Goal: Transaction & Acquisition: Purchase product/service

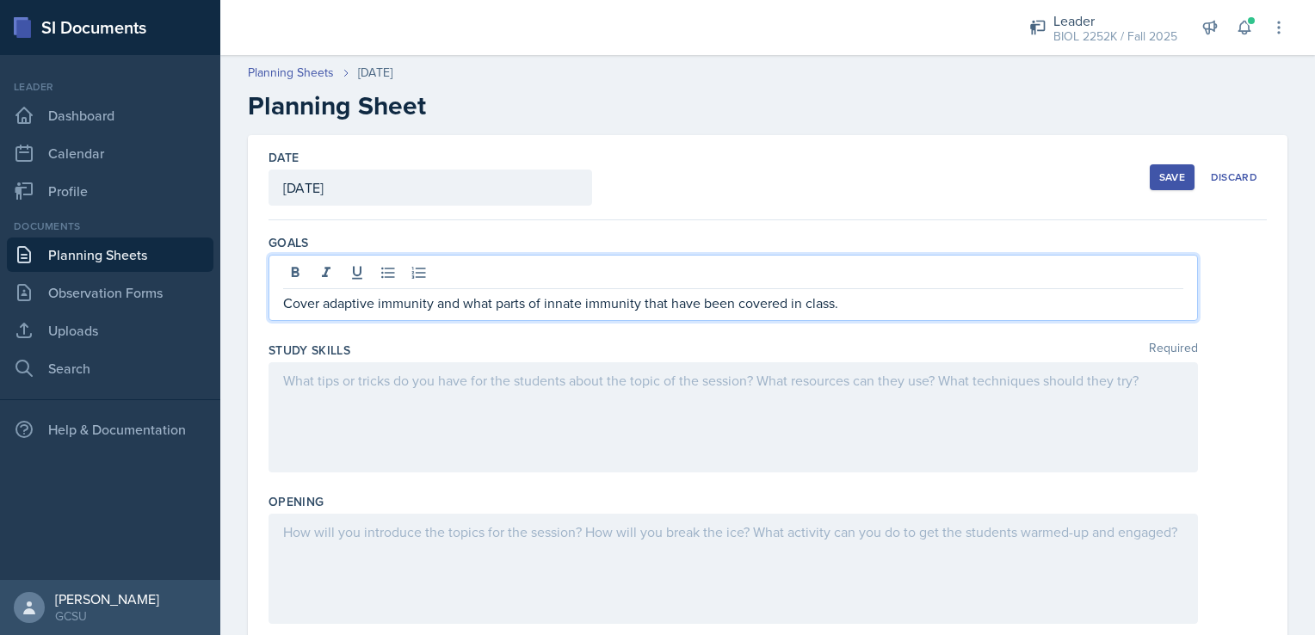
click at [453, 397] on div at bounding box center [732, 417] width 929 height 110
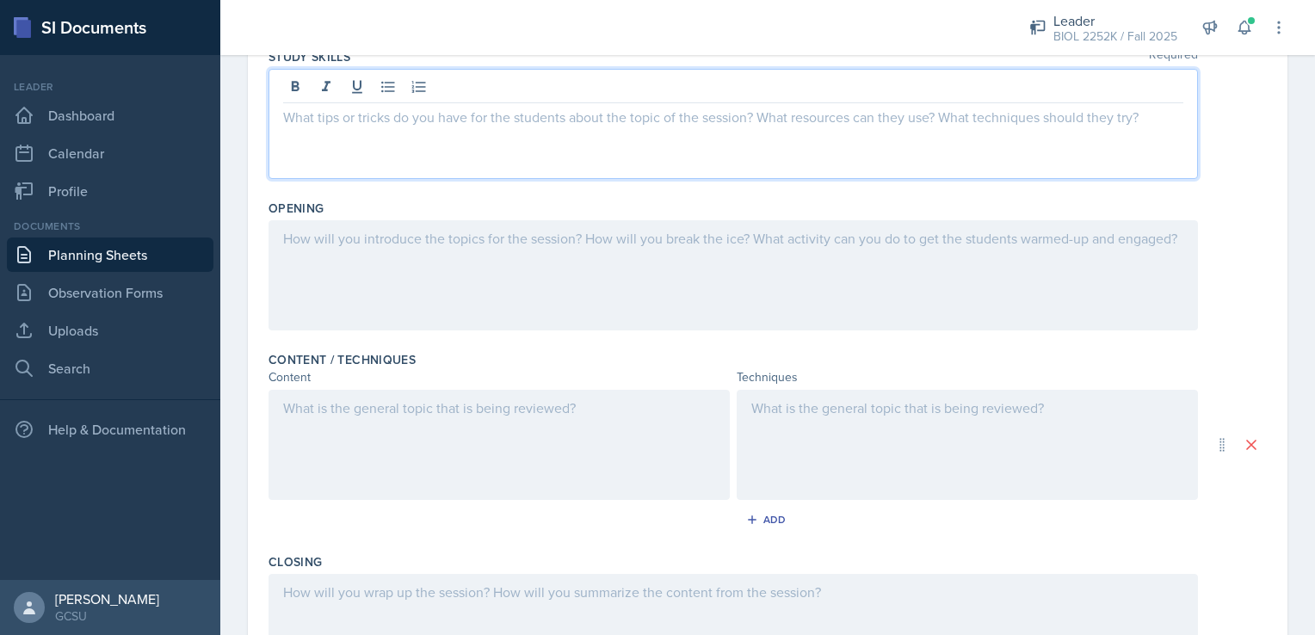
click at [416, 267] on div at bounding box center [732, 275] width 929 height 110
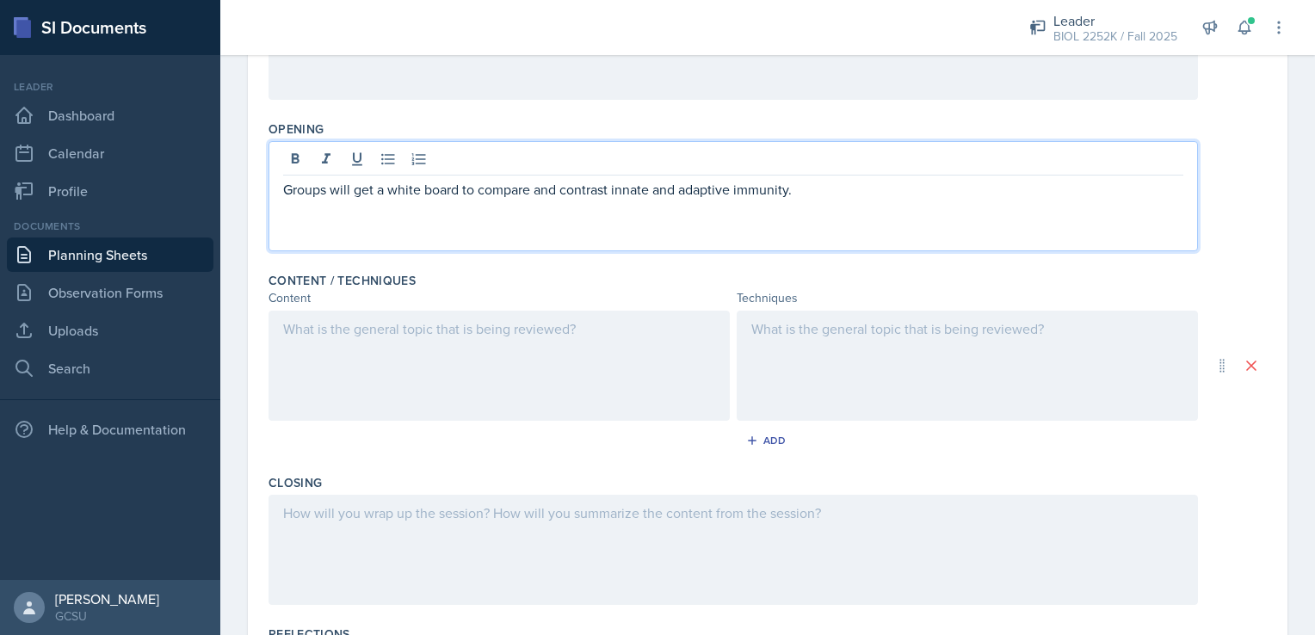
scroll to position [343, 0]
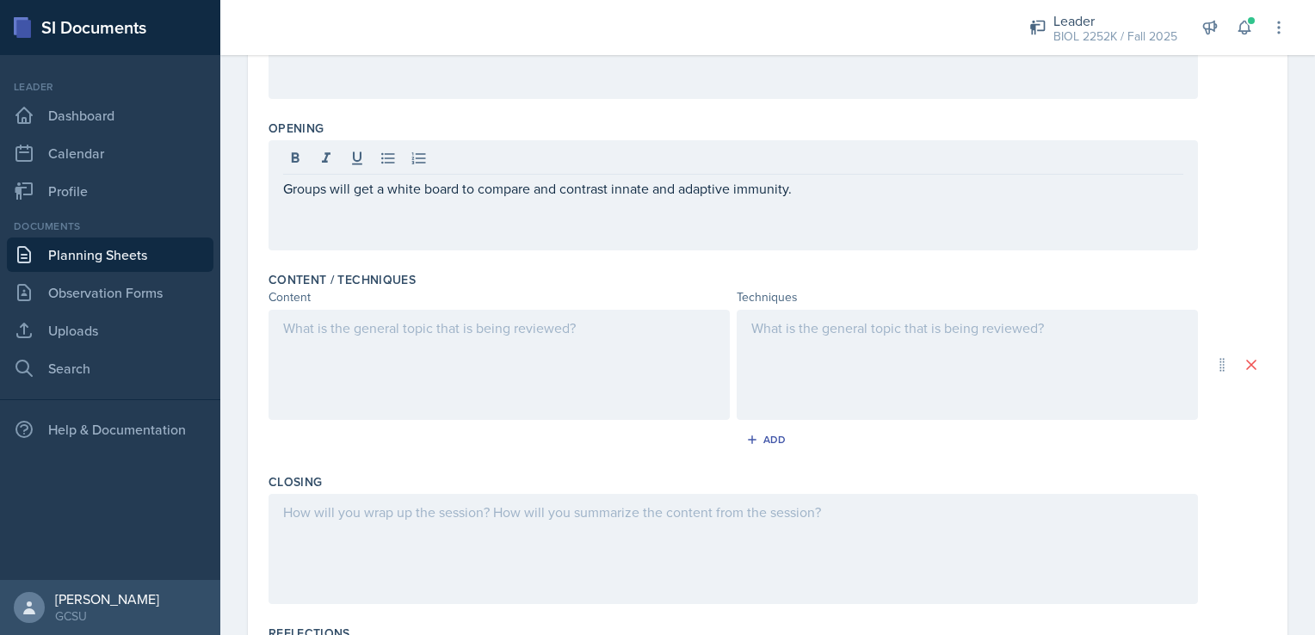
click at [558, 346] on div at bounding box center [498, 365] width 461 height 110
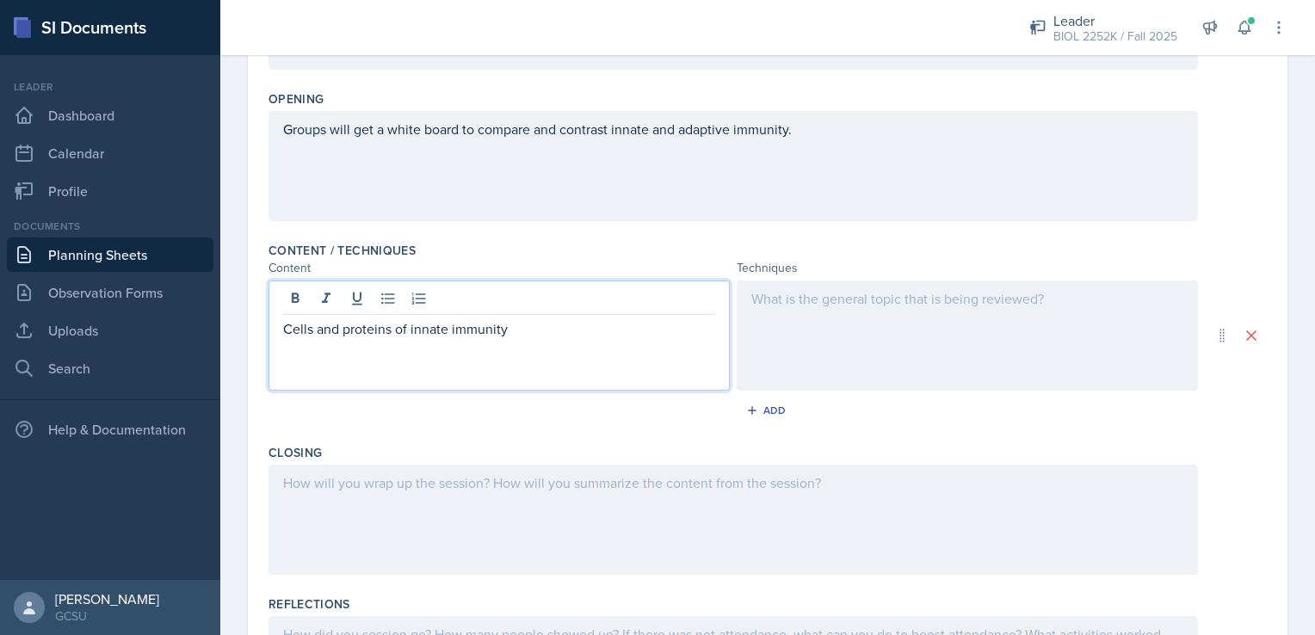
click at [820, 323] on div at bounding box center [966, 335] width 461 height 110
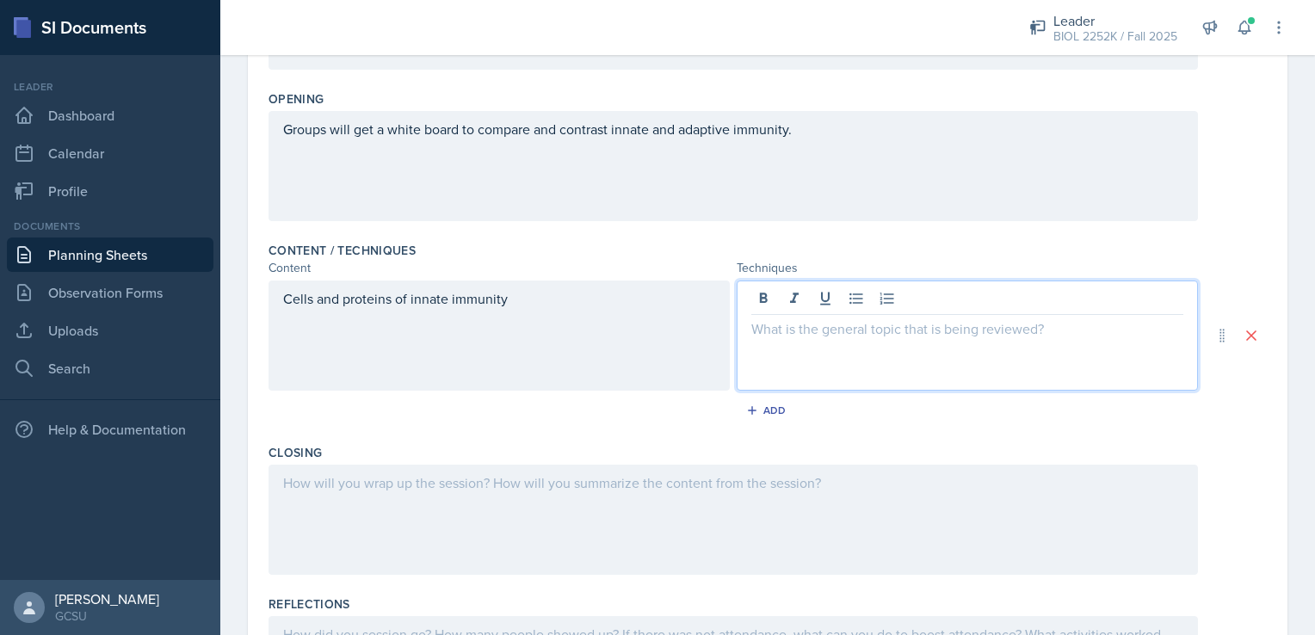
scroll to position [403, 0]
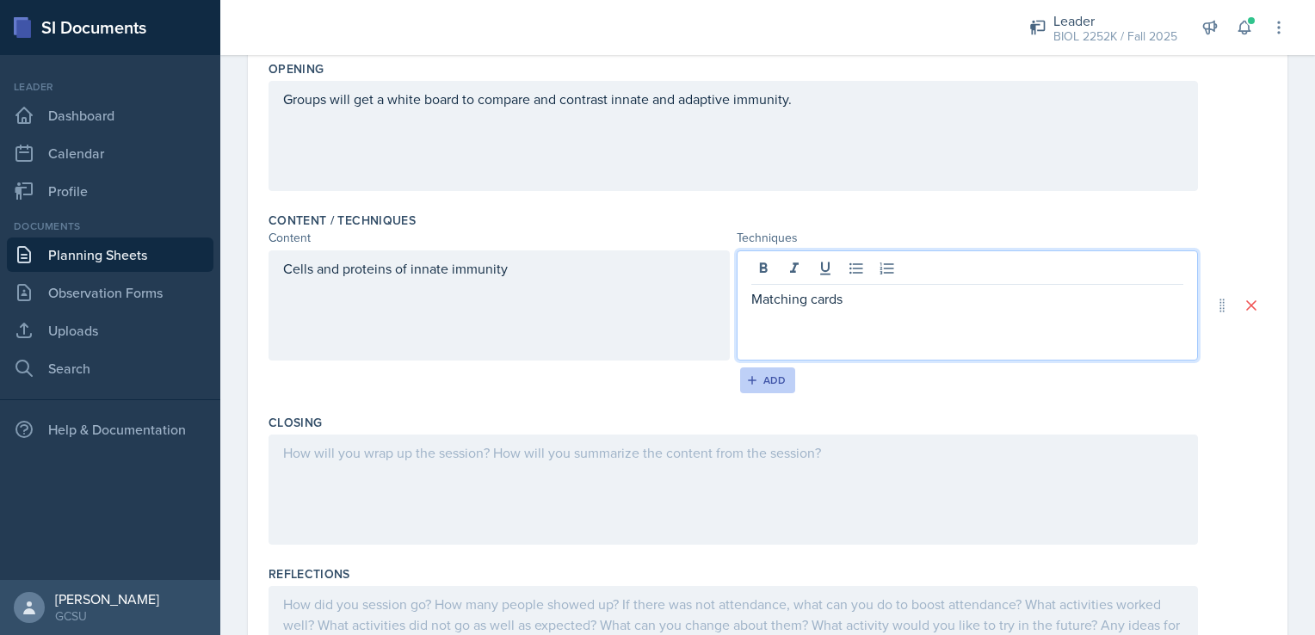
click at [763, 373] on div "Add" at bounding box center [767, 380] width 37 height 14
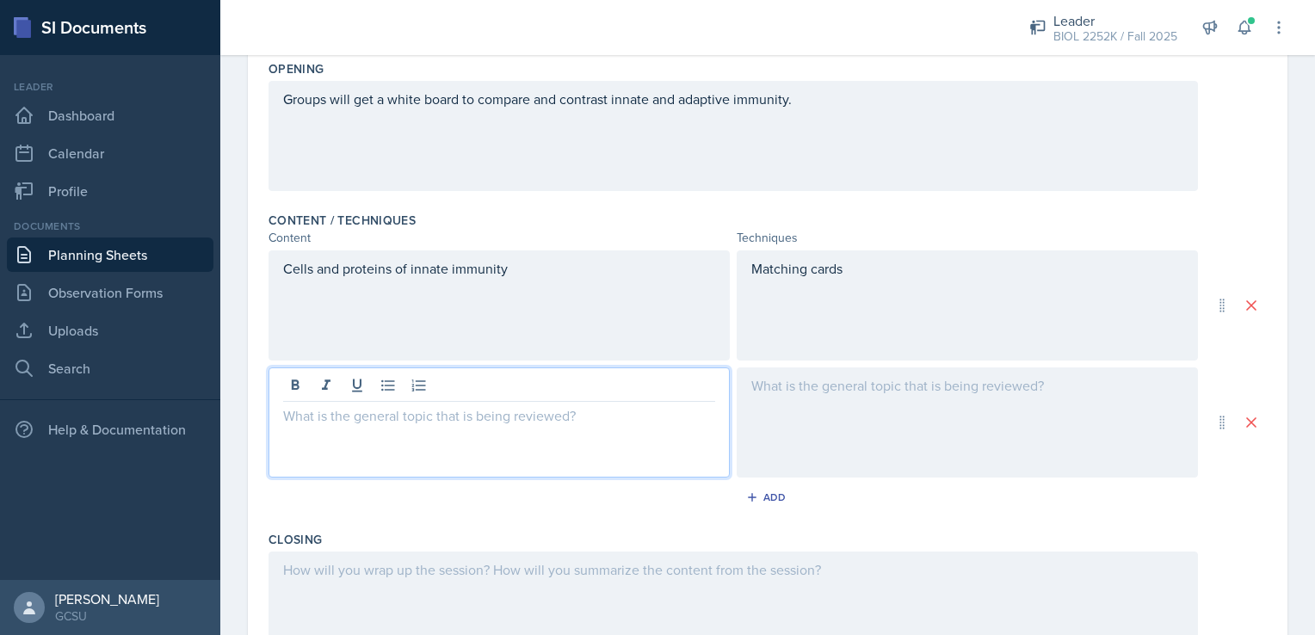
click at [563, 383] on div at bounding box center [498, 422] width 461 height 110
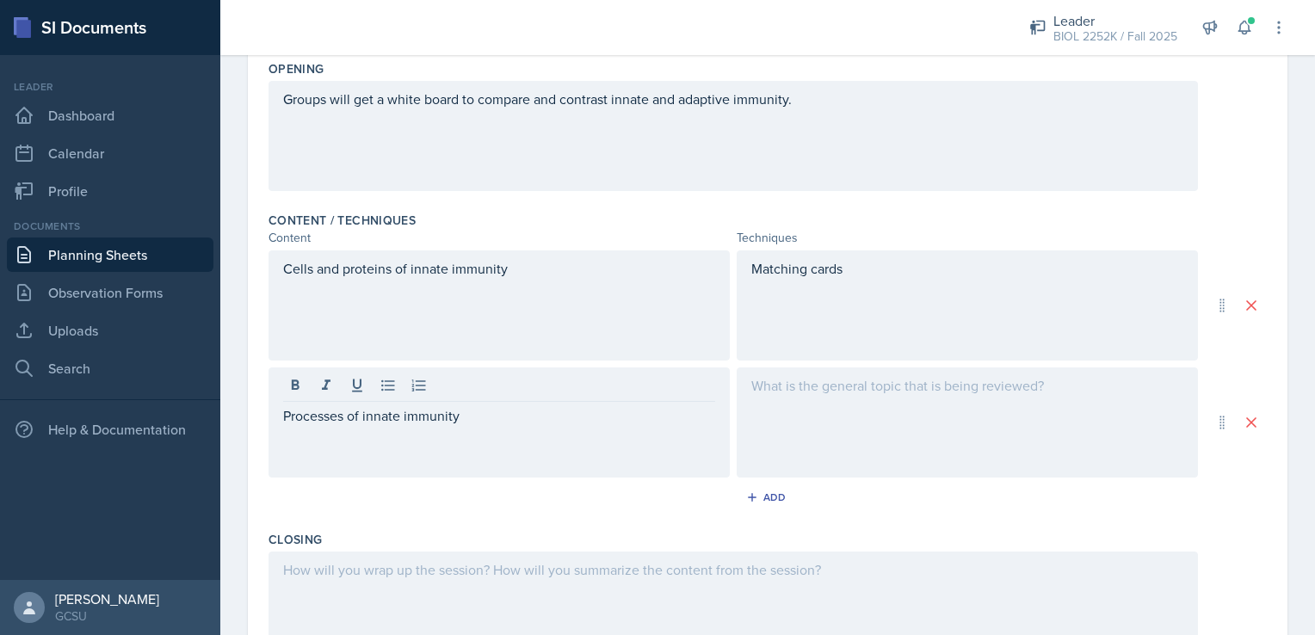
click at [771, 481] on div "Content / Techniques Content Techniques Cells and proteins of innate immunity M…" at bounding box center [767, 364] width 998 height 319
click at [767, 493] on div "Add" at bounding box center [767, 497] width 37 height 14
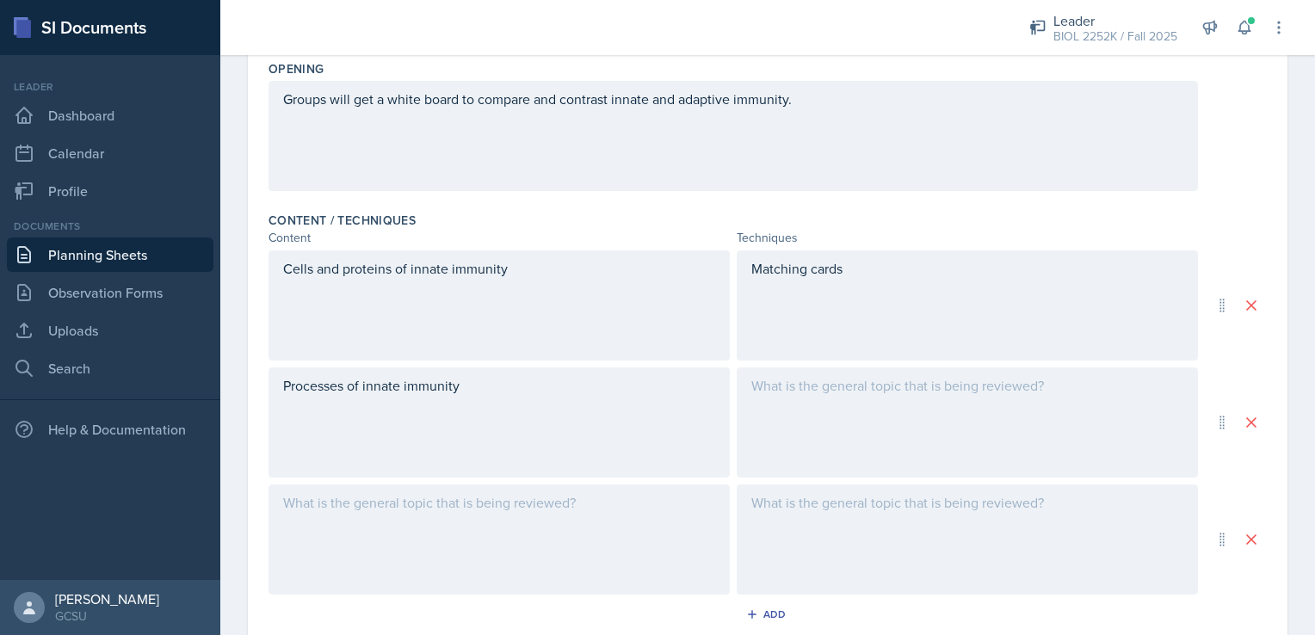
click at [502, 541] on div at bounding box center [498, 539] width 461 height 110
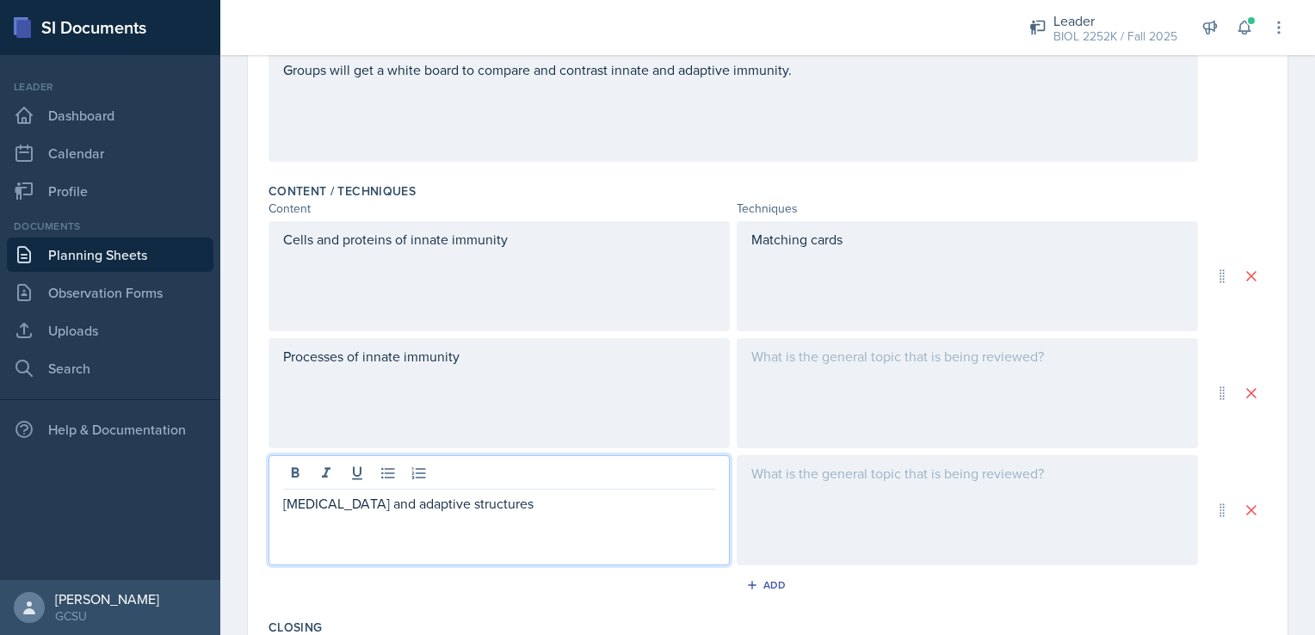
click at [792, 397] on div at bounding box center [966, 393] width 461 height 110
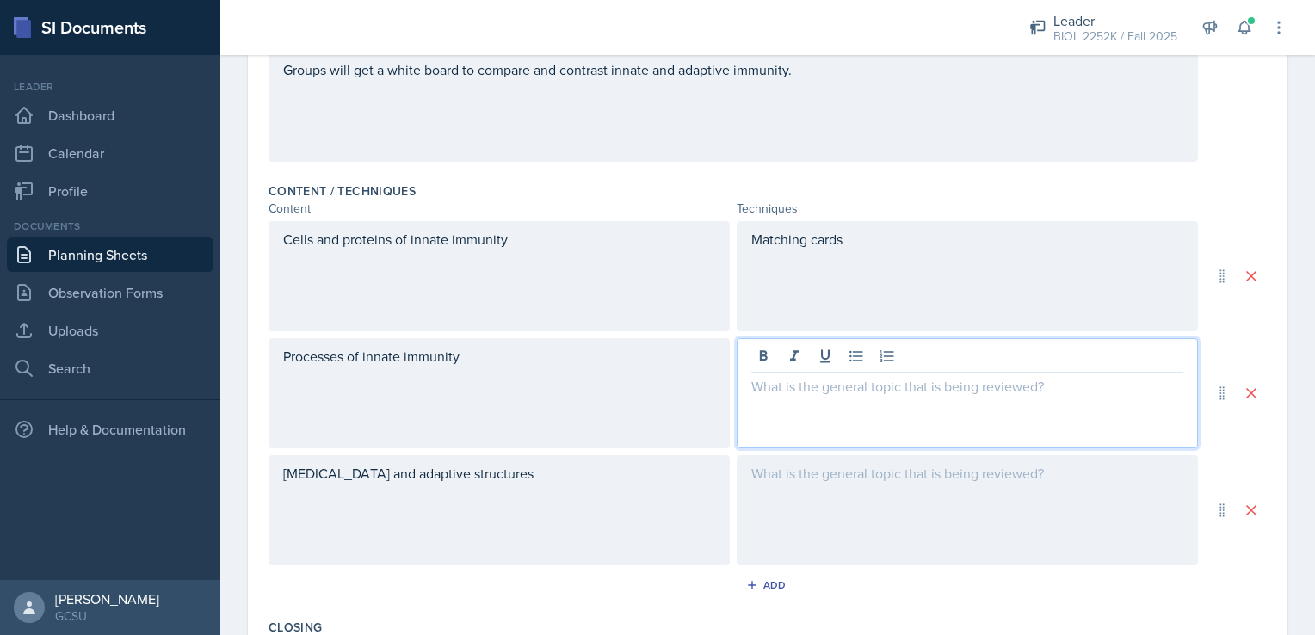
scroll to position [461, 0]
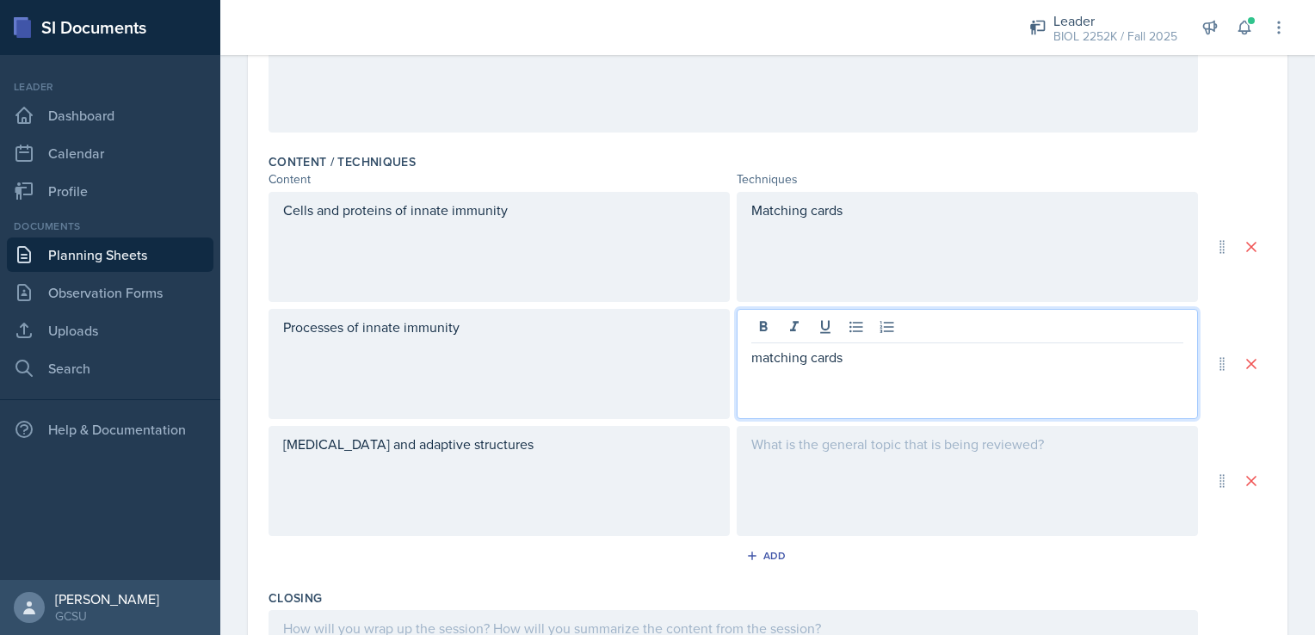
click at [797, 441] on div at bounding box center [966, 481] width 461 height 110
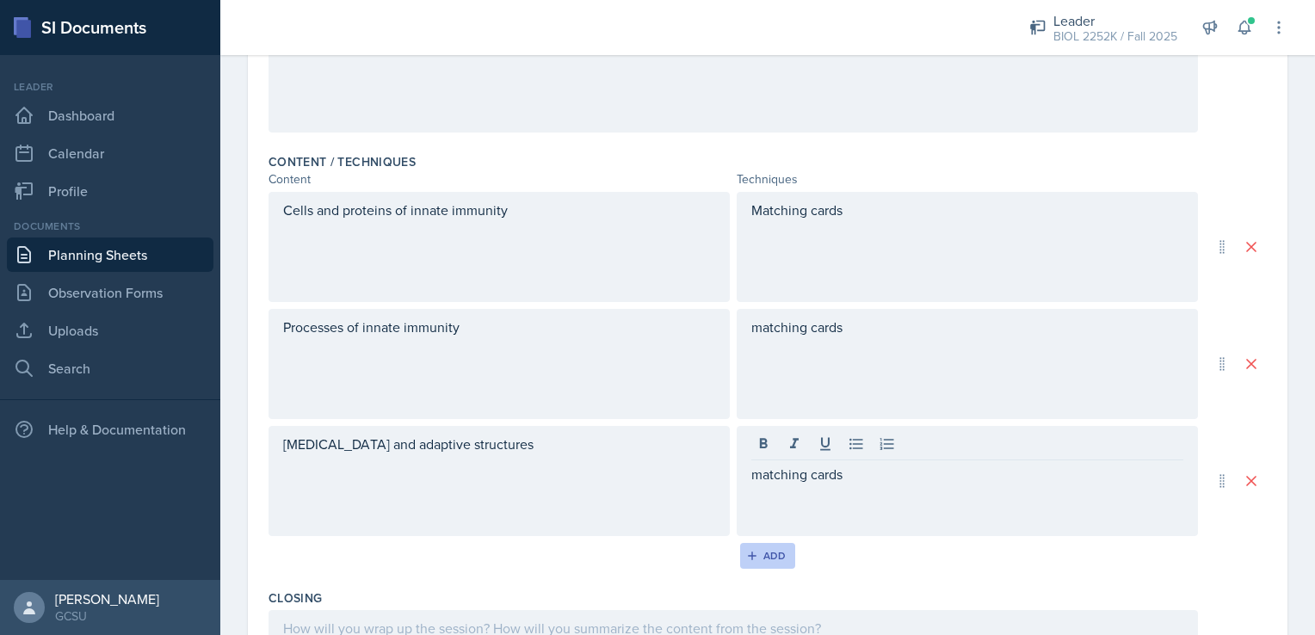
click at [761, 561] on button "Add" at bounding box center [768, 556] width 56 height 26
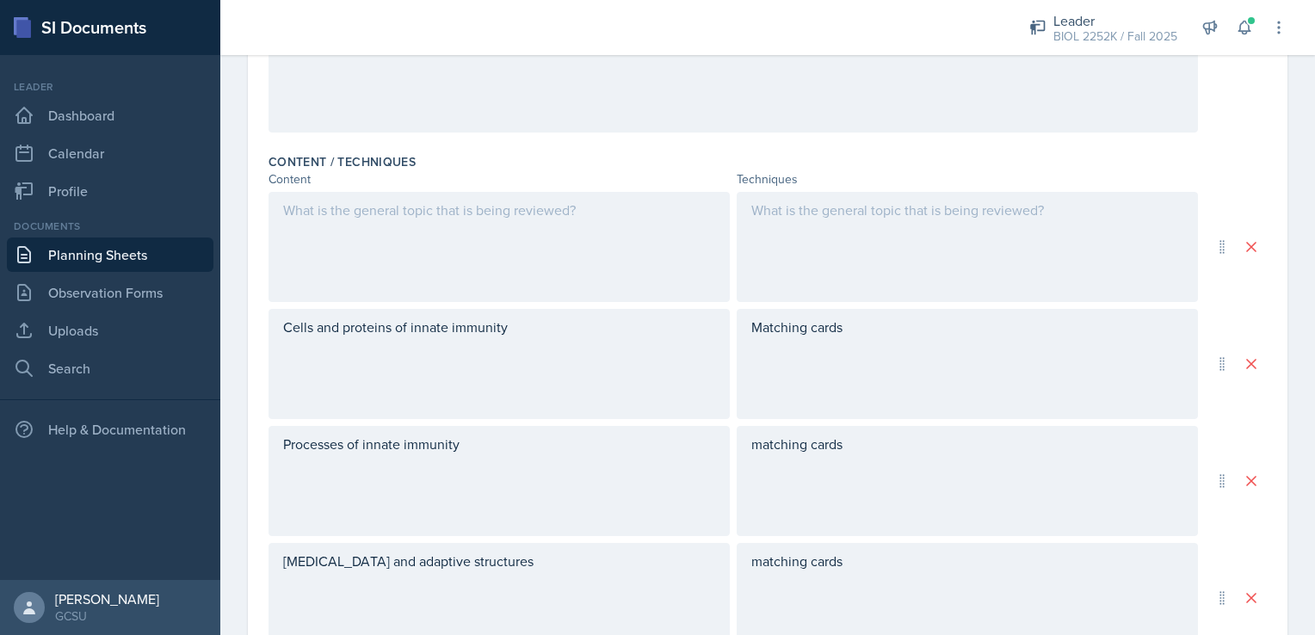
click at [626, 265] on div at bounding box center [498, 247] width 461 height 110
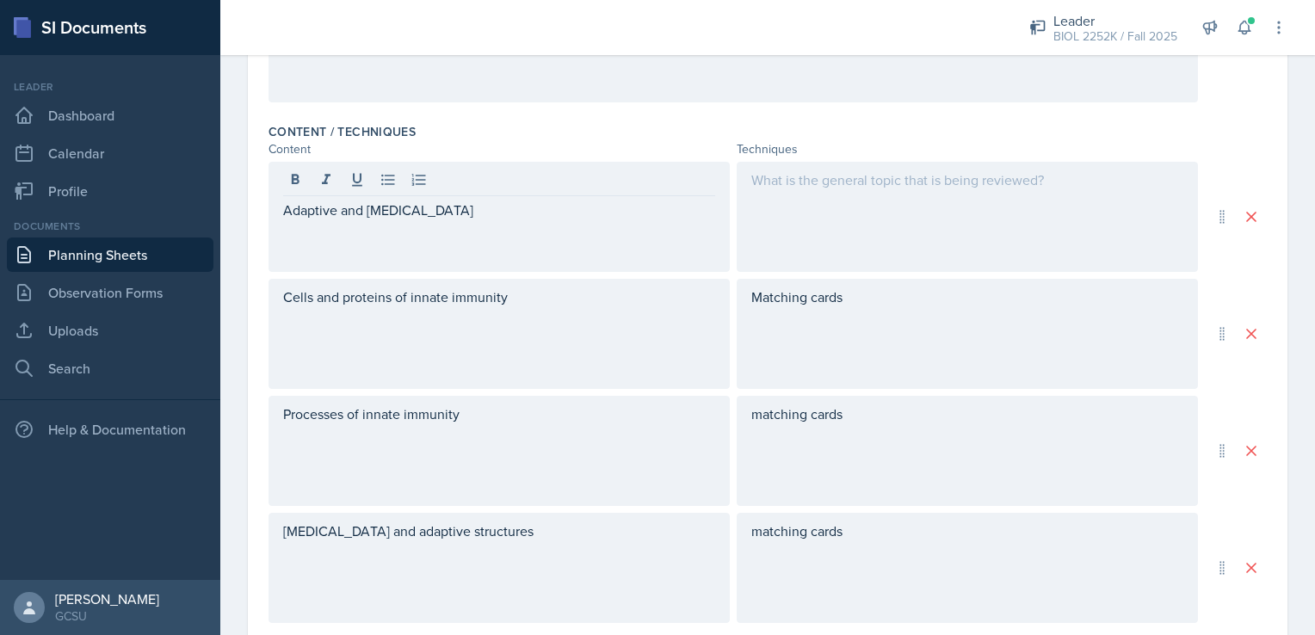
click at [890, 212] on div at bounding box center [966, 217] width 461 height 110
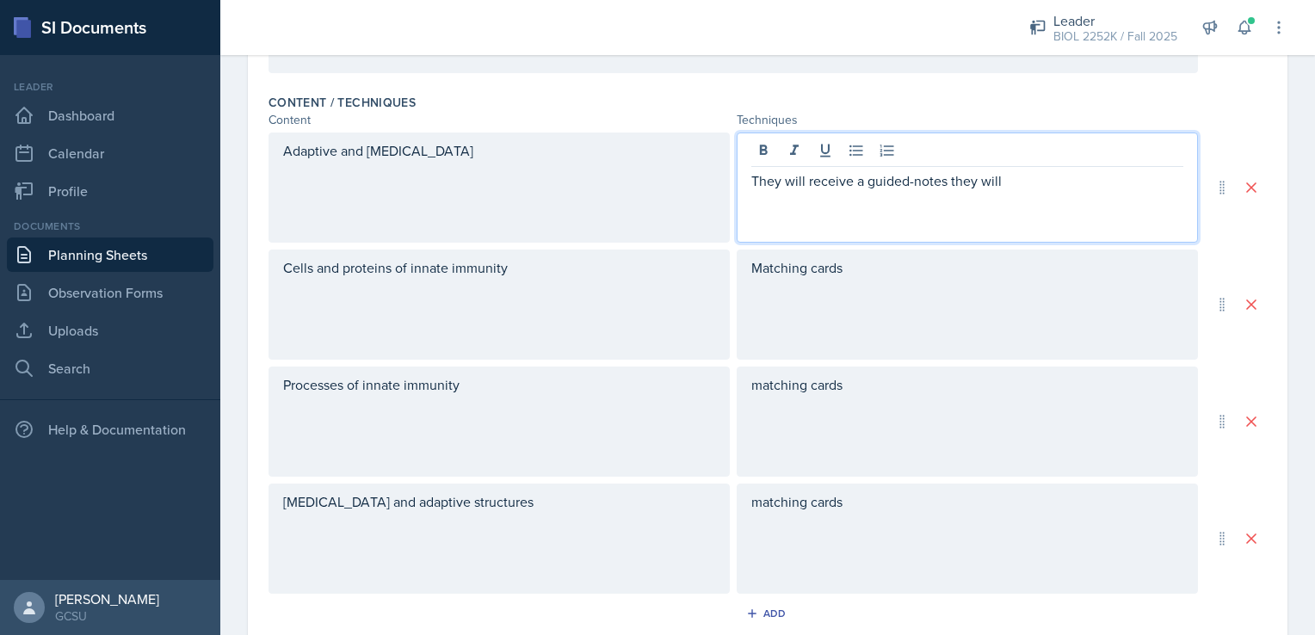
click at [943, 182] on p "They will receive a guided-notes they will" at bounding box center [967, 180] width 432 height 21
click at [1098, 190] on div "They will receive a guided-notes worksheet they will" at bounding box center [966, 187] width 461 height 110
click at [1074, 181] on p "They will receive a guided-notes worksheet they will" at bounding box center [967, 180] width 432 height 21
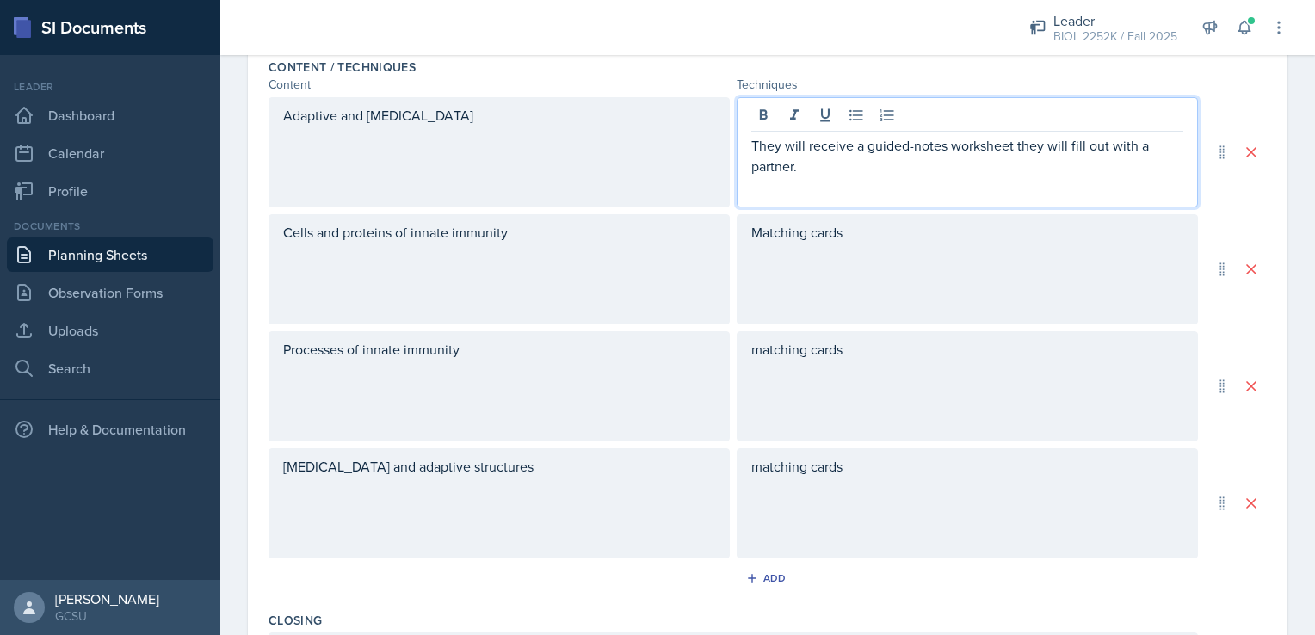
scroll to position [554, 0]
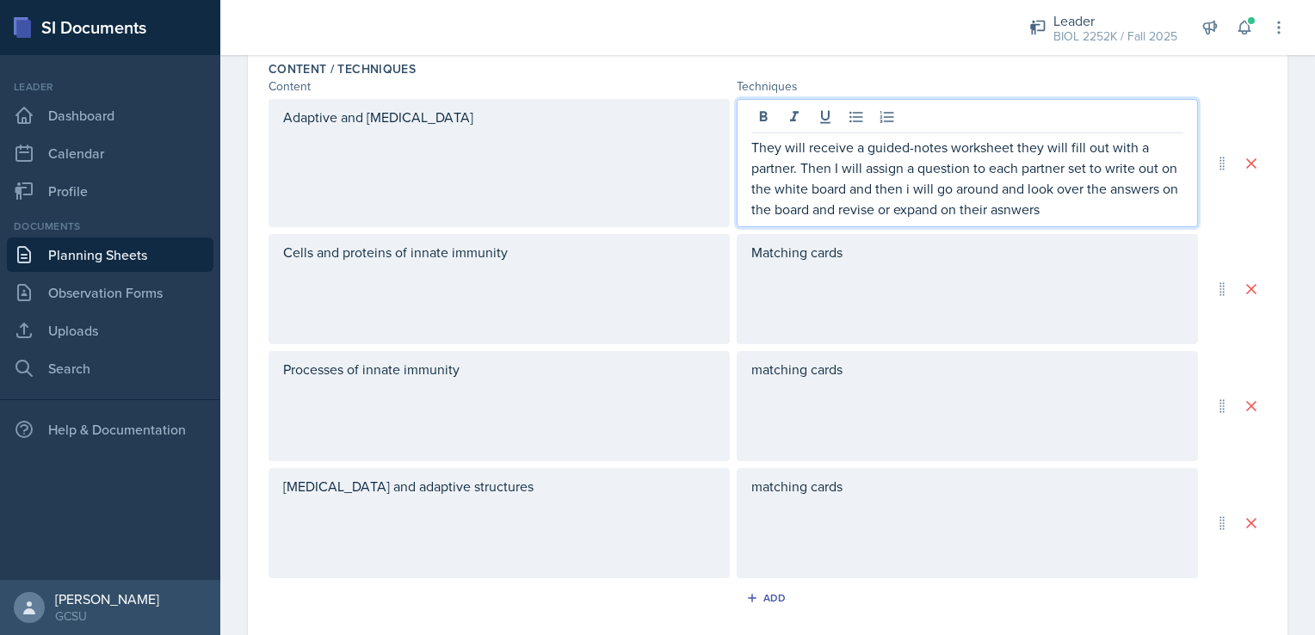
click at [1081, 210] on p "They will receive a guided-notes worksheet they will fill out with a partner. T…" at bounding box center [967, 178] width 432 height 83
click at [927, 184] on p "They will receive a guided-notes worksheet they will fill out with a partner. T…" at bounding box center [967, 178] width 432 height 83
click at [1119, 206] on p "They will receive a guided-notes worksheet they will fill out with a partner. T…" at bounding box center [967, 178] width 432 height 83
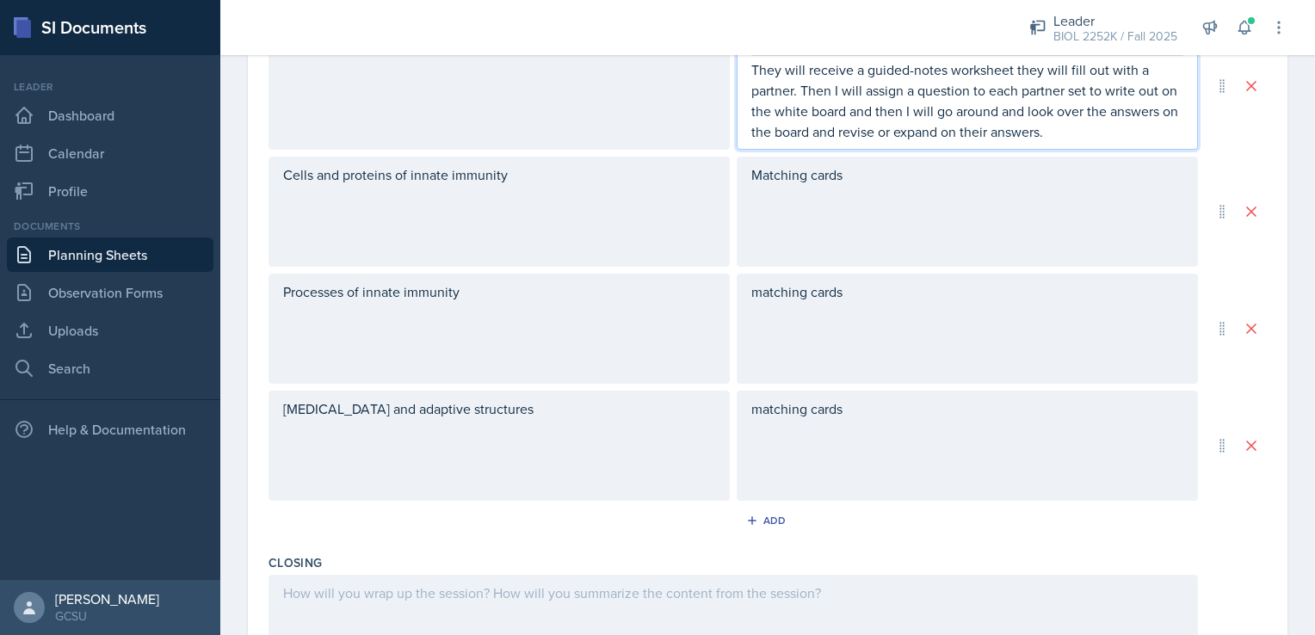
scroll to position [633, 0]
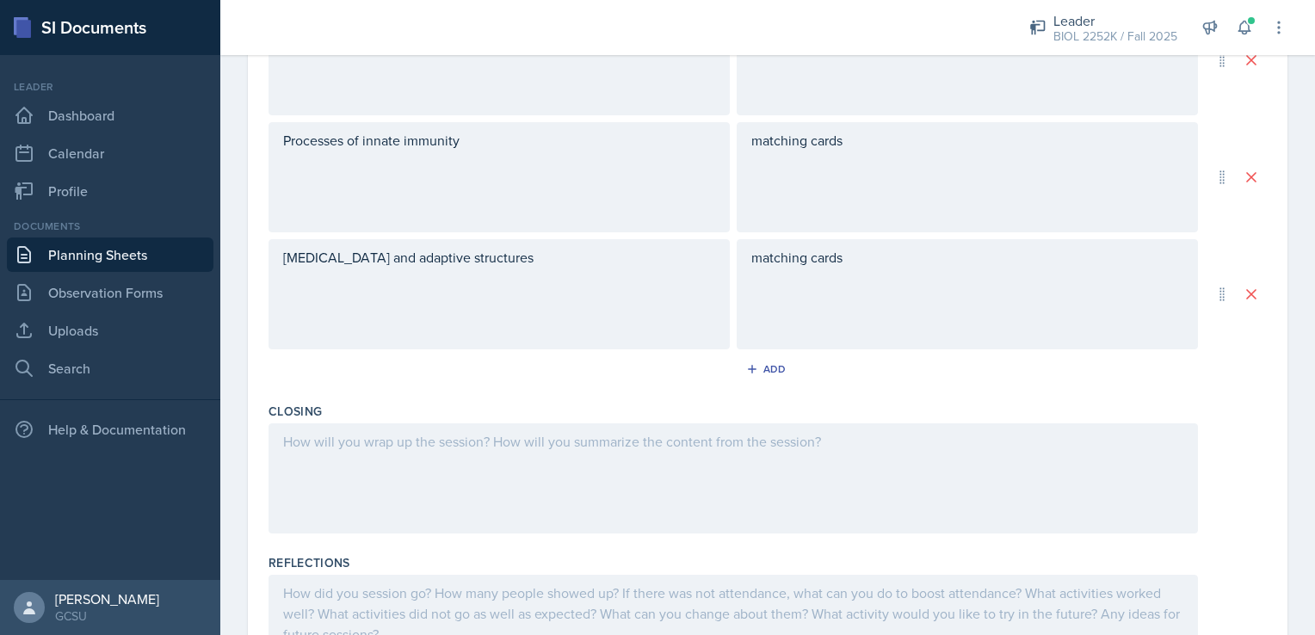
click at [652, 453] on div at bounding box center [732, 478] width 929 height 110
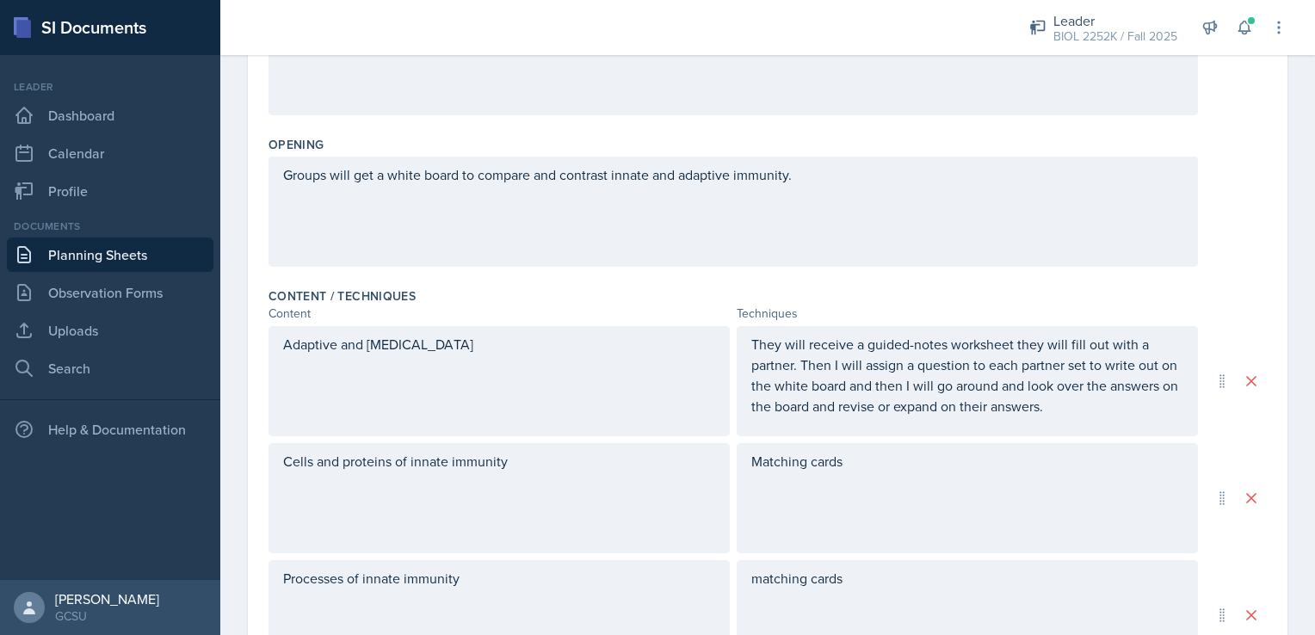
scroll to position [358, 0]
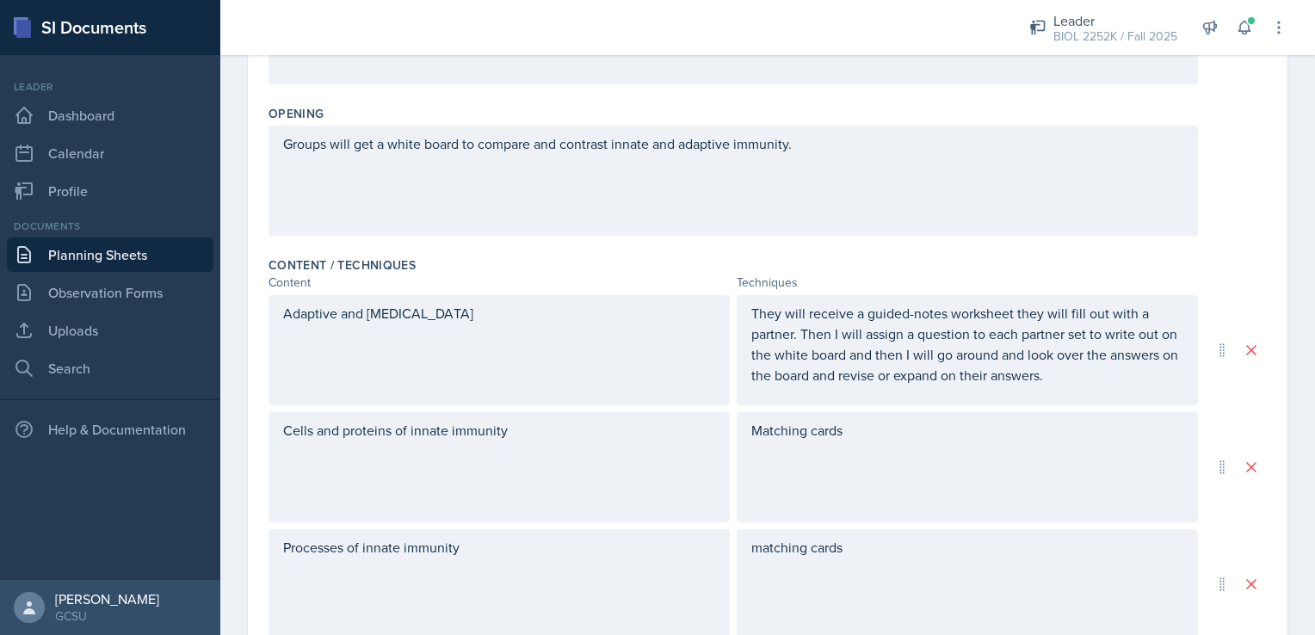
click at [824, 154] on p "Groups will get a white board to compare and contrast innate and adaptive immun…" at bounding box center [733, 143] width 900 height 21
